Goal: Information Seeking & Learning: Learn about a topic

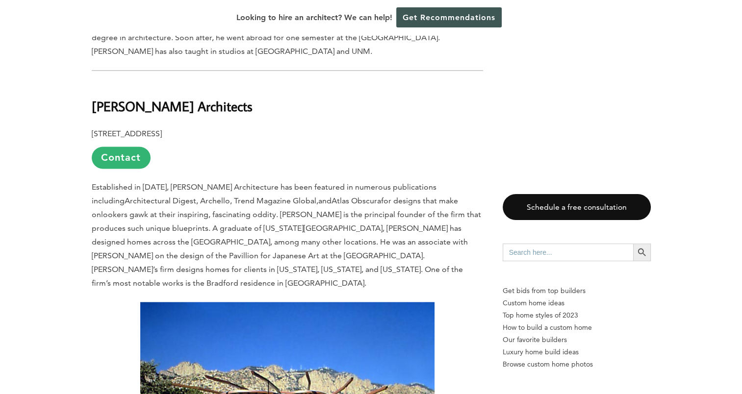
scroll to position [1496, 0]
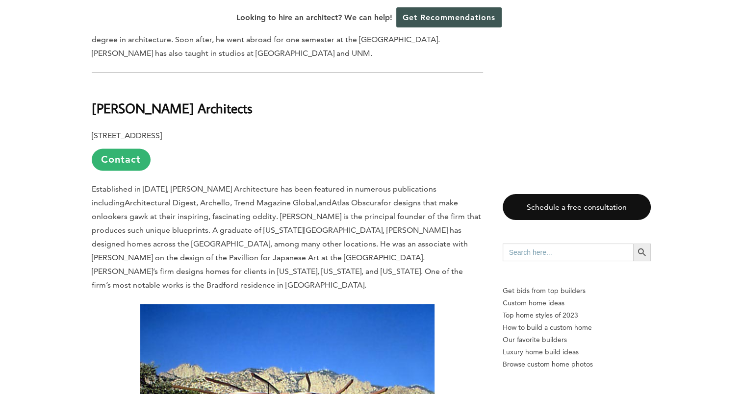
click at [173, 100] on b "[PERSON_NAME] Architects" at bounding box center [172, 108] width 161 height 17
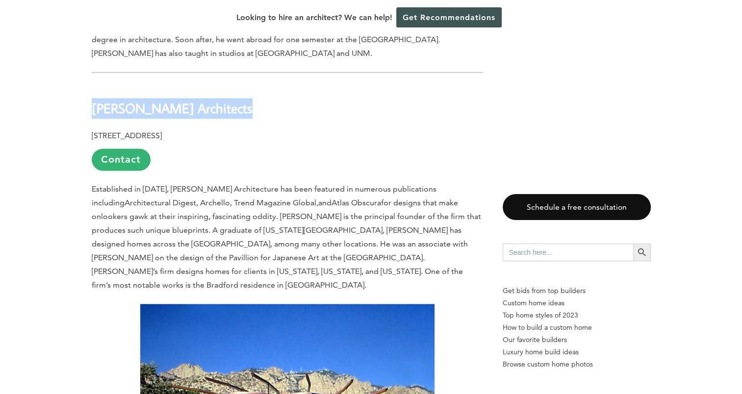
click at [173, 100] on b "[PERSON_NAME] Architects" at bounding box center [172, 108] width 161 height 17
copy div "[PERSON_NAME] Architects"
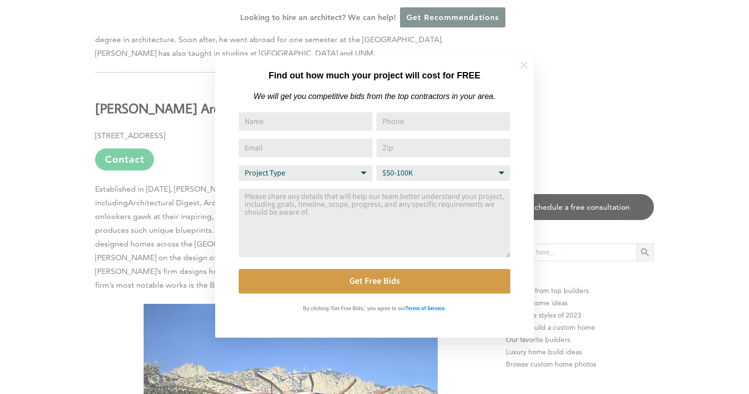
click at [524, 73] on button at bounding box center [524, 65] width 34 height 34
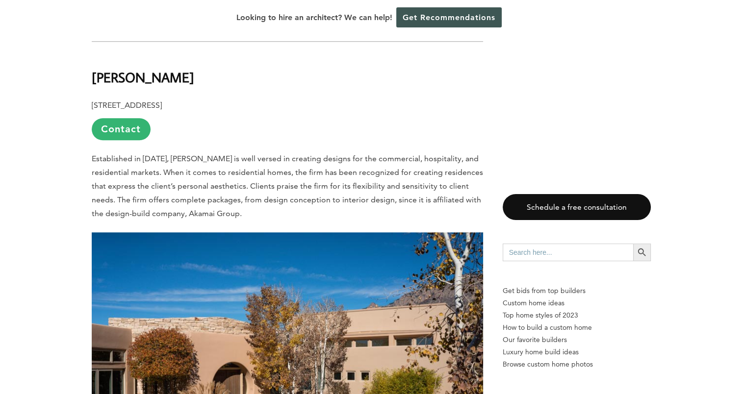
scroll to position [4596, 0]
drag, startPoint x: 362, startPoint y: 88, endPoint x: 127, endPoint y: 102, distance: 235.2
click at [127, 153] on span "Established in [DATE], [PERSON_NAME] is well versed in creating designs for the…" at bounding box center [287, 185] width 391 height 64
copy span "ommercial, hospitality, and residential"
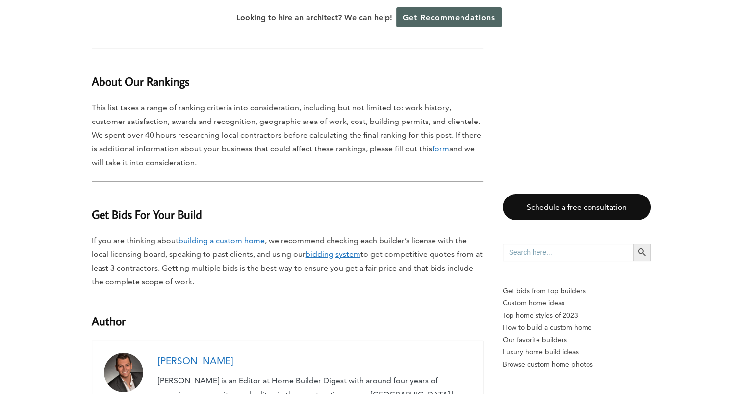
scroll to position [6960, 0]
